Goal: Book appointment/travel/reservation

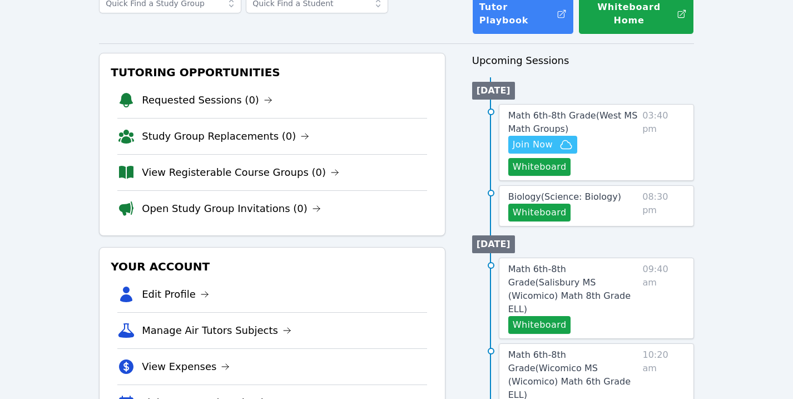
scroll to position [102, 0]
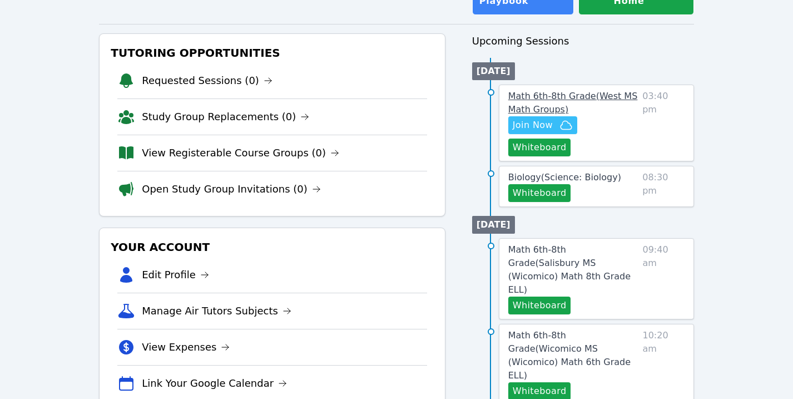
click at [552, 91] on span "Math 6th-8th Grade ( [GEOGRAPHIC_DATA] Math Groups )" at bounding box center [573, 103] width 130 height 24
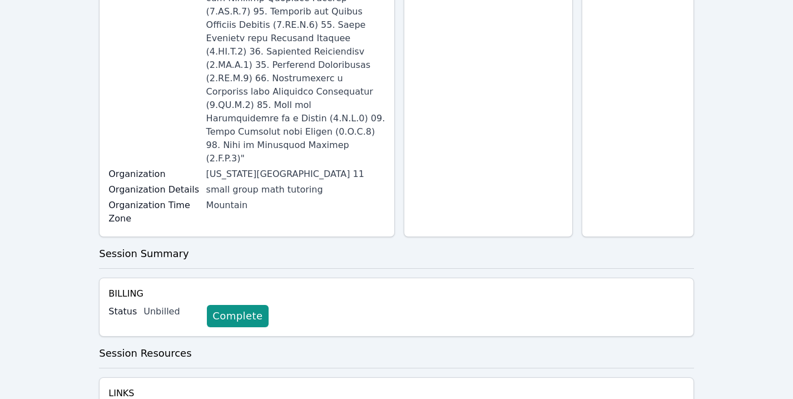
scroll to position [468, 0]
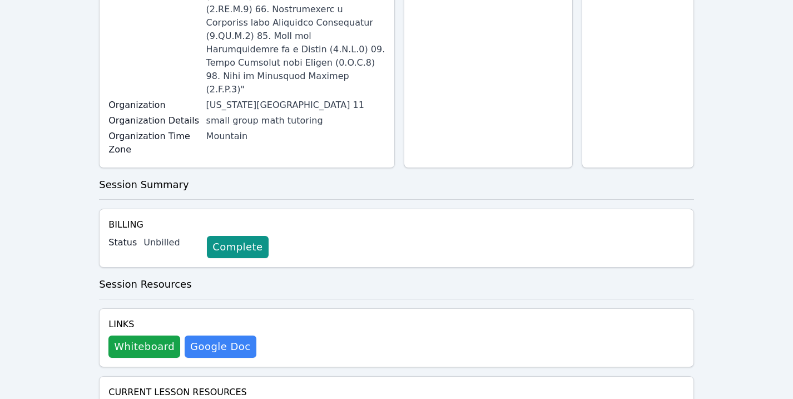
click at [130, 308] on div "Links Whiteboard Hidden Google Doc" at bounding box center [396, 337] width 595 height 59
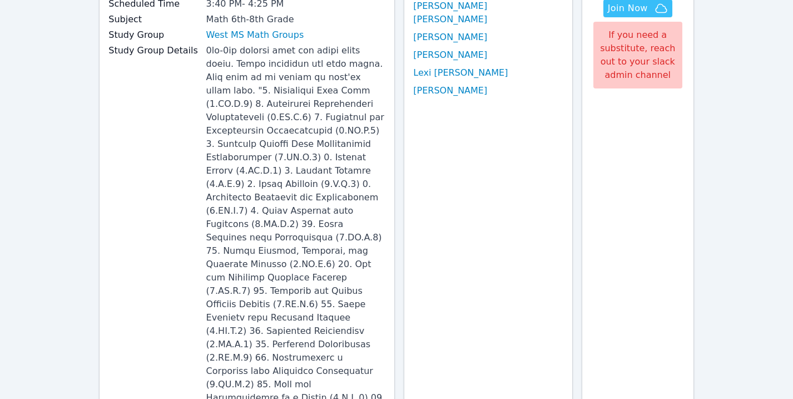
scroll to position [70, 0]
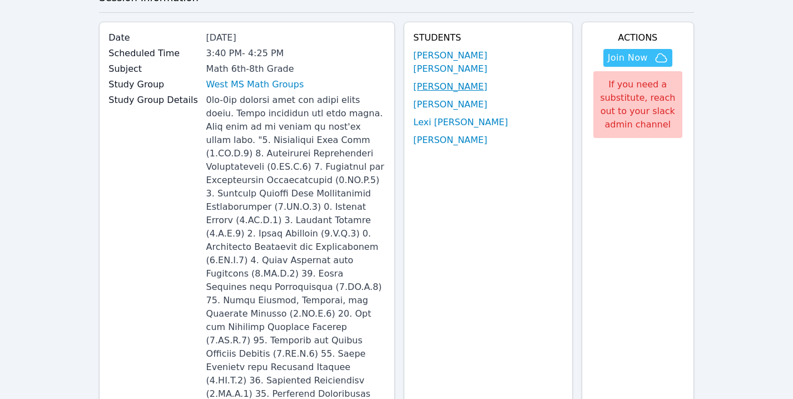
click at [477, 80] on link "[PERSON_NAME]" at bounding box center [450, 86] width 74 height 13
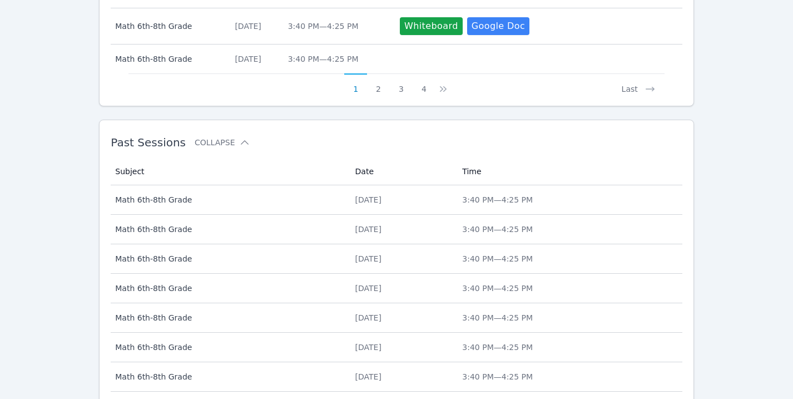
scroll to position [677, 0]
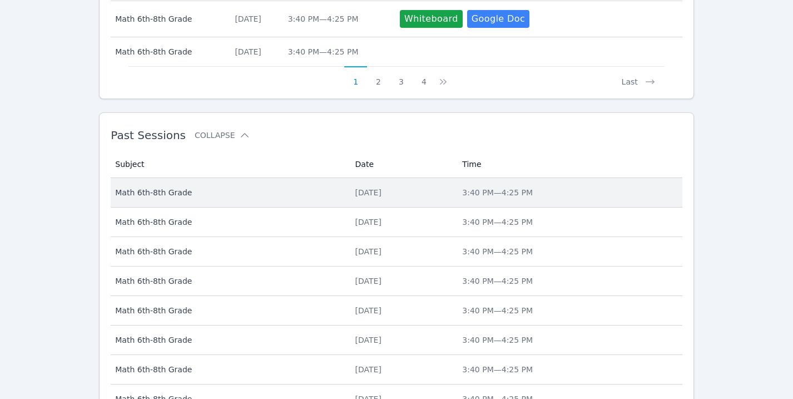
click at [296, 191] on span "Math 6th-8th Grade" at bounding box center [228, 192] width 226 height 11
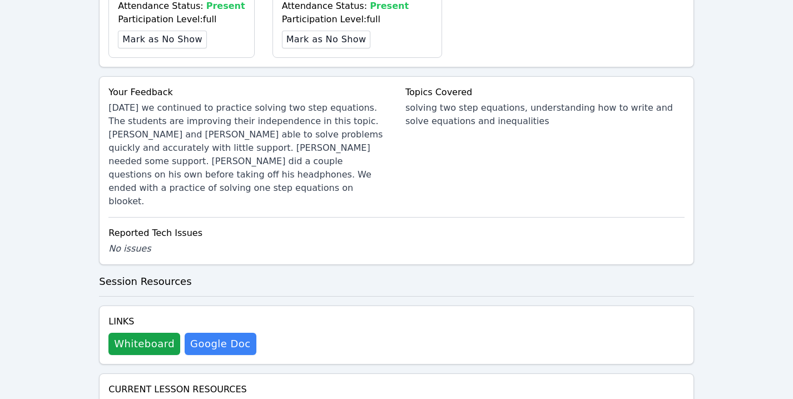
scroll to position [976, 0]
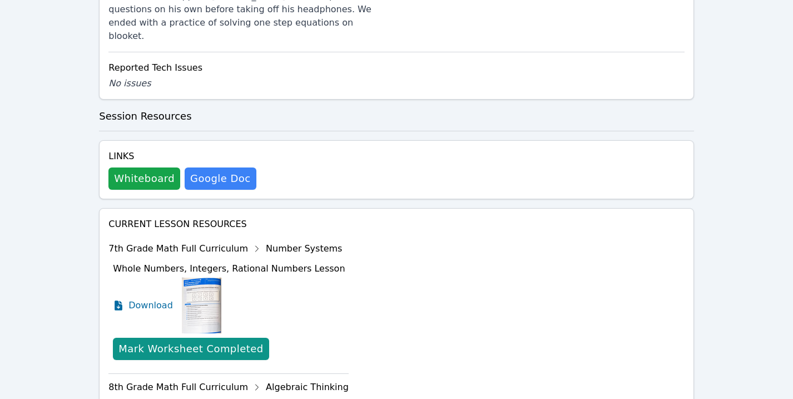
click at [141, 140] on div "Links Whiteboard Hidden Google Doc" at bounding box center [396, 169] width 595 height 59
click at [141, 167] on button "Whiteboard" at bounding box center [144, 178] width 72 height 22
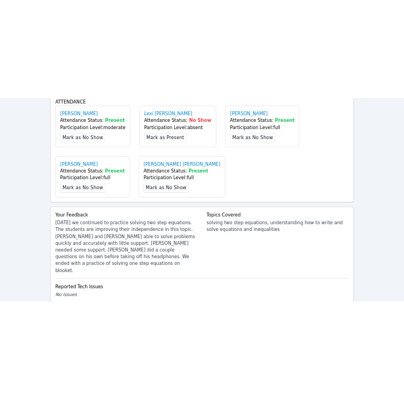
scroll to position [0, 0]
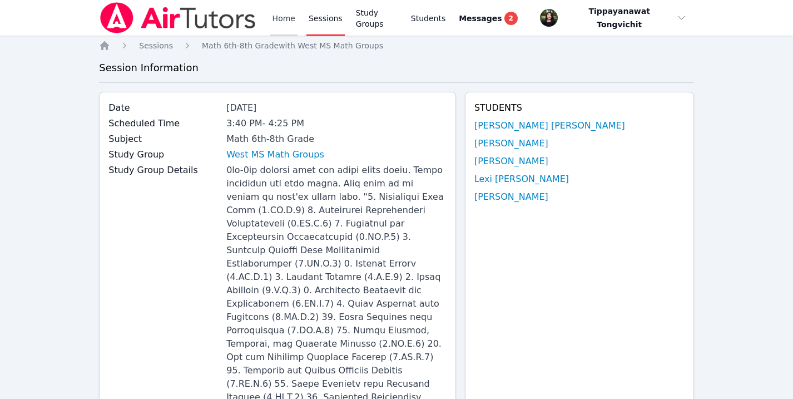
click at [290, 19] on link "Home" at bounding box center [283, 18] width 27 height 36
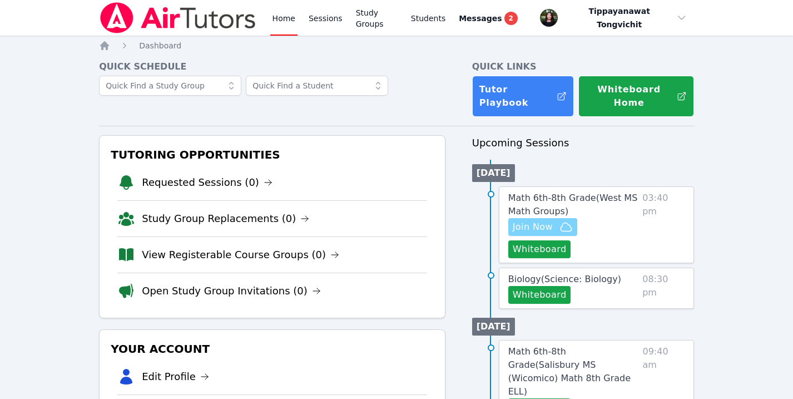
click at [544, 220] on span "Join Now" at bounding box center [533, 226] width 40 height 13
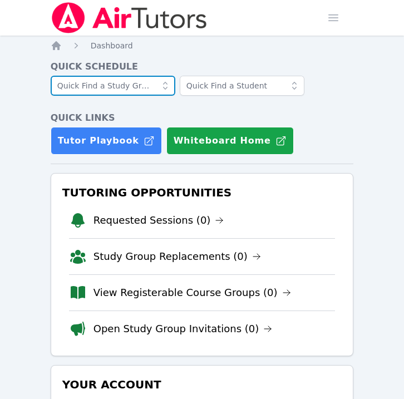
click at [123, 88] on input "text" at bounding box center [113, 86] width 125 height 20
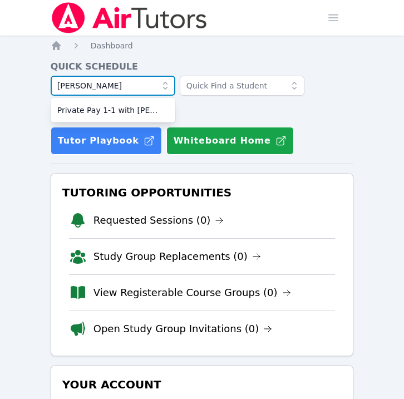
type input "[PERSON_NAME]"
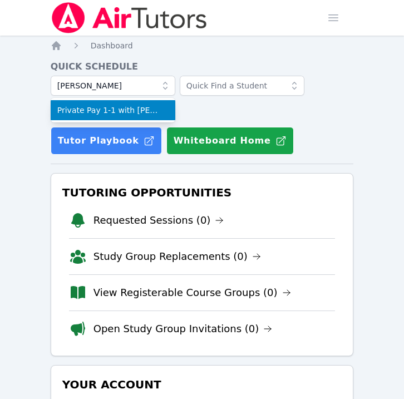
click at [118, 103] on li "Private Pay 1-1 with [PERSON_NAME] and [PERSON_NAME]" at bounding box center [113, 110] width 125 height 20
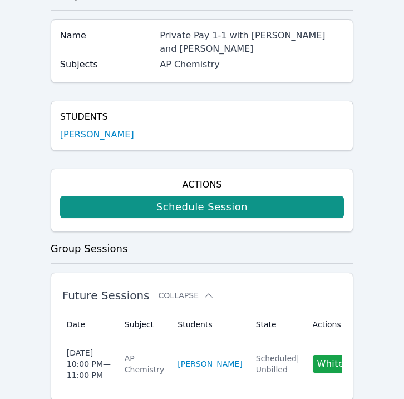
scroll to position [100, 0]
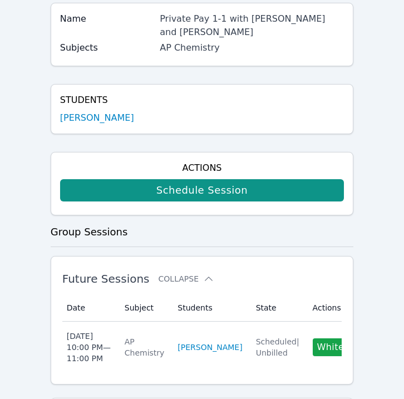
click at [122, 204] on div "Schedule Session" at bounding box center [202, 190] width 284 height 31
click at [122, 203] on div "Schedule Session" at bounding box center [202, 190] width 284 height 31
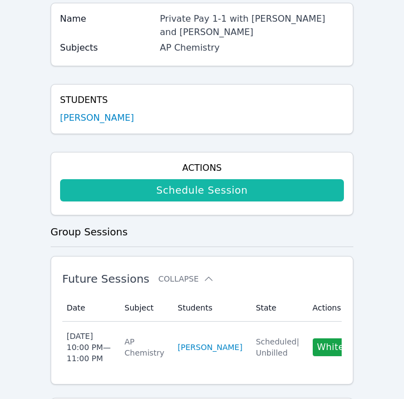
click at [146, 191] on link "Schedule Session" at bounding box center [202, 190] width 284 height 22
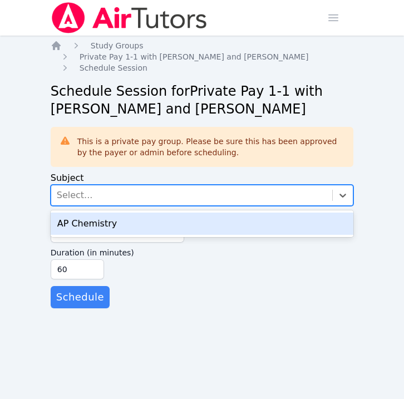
click at [105, 191] on div "Select..." at bounding box center [191, 195] width 281 height 20
click at [103, 226] on div "AP Chemistry" at bounding box center [202, 223] width 303 height 22
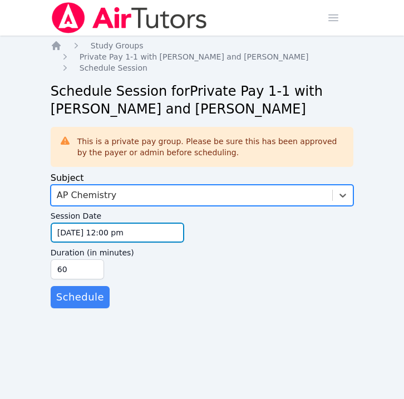
click at [84, 233] on input "[DATE] 12:00 pm" at bounding box center [117, 232] width 133 height 20
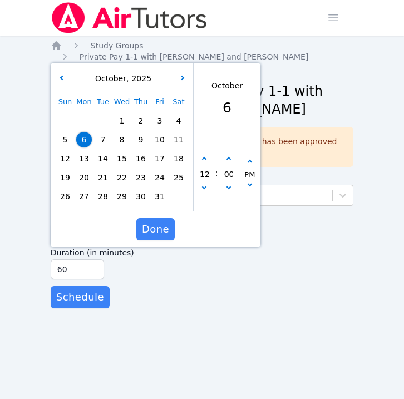
click at [103, 138] on span "7" at bounding box center [103, 140] width 16 height 16
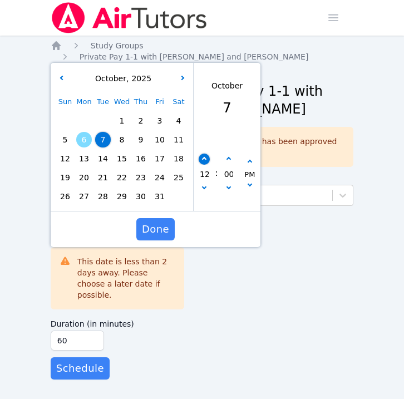
click at [207, 159] on button "button" at bounding box center [204, 158] width 11 height 11
type input "[DATE] 01:00 pm"
type input "01"
click at [207, 159] on button "button" at bounding box center [204, 158] width 11 height 11
type input "[DATE] 02:00 pm"
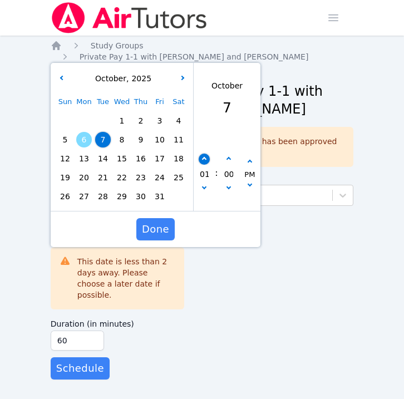
type input "02"
click at [207, 159] on button "button" at bounding box center [204, 158] width 11 height 11
type input "[DATE] 03:00 pm"
type input "03"
click at [207, 159] on button "button" at bounding box center [204, 158] width 11 height 11
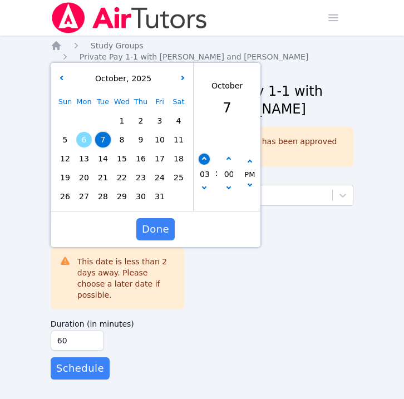
type input "[DATE] 04:00 pm"
type input "04"
click at [207, 159] on button "button" at bounding box center [204, 158] width 11 height 11
type input "[DATE] 05:00 pm"
type input "05"
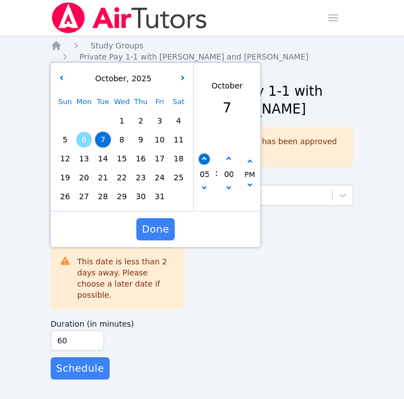
click at [207, 159] on button "button" at bounding box center [204, 158] width 11 height 11
type input "[DATE] 06:00 pm"
type input "06"
click at [207, 159] on button "button" at bounding box center [204, 158] width 11 height 11
type input "[DATE] 07:00 pm"
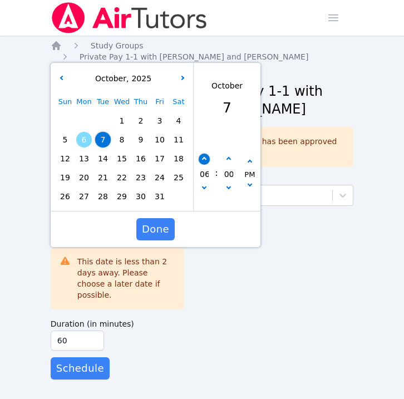
type input "07"
click at [207, 159] on button "button" at bounding box center [204, 158] width 11 height 11
type input "[DATE] 08:00 pm"
type input "08"
click at [160, 236] on span "Done" at bounding box center [155, 229] width 27 height 16
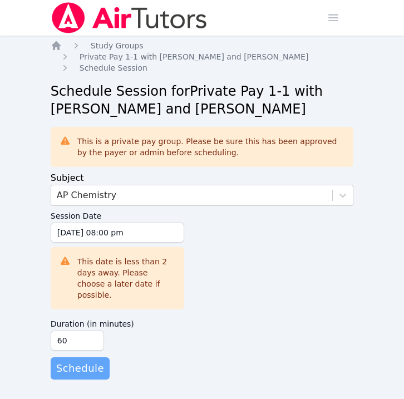
click at [80, 364] on span "Schedule" at bounding box center [80, 368] width 48 height 16
